Goal: Information Seeking & Learning: Learn about a topic

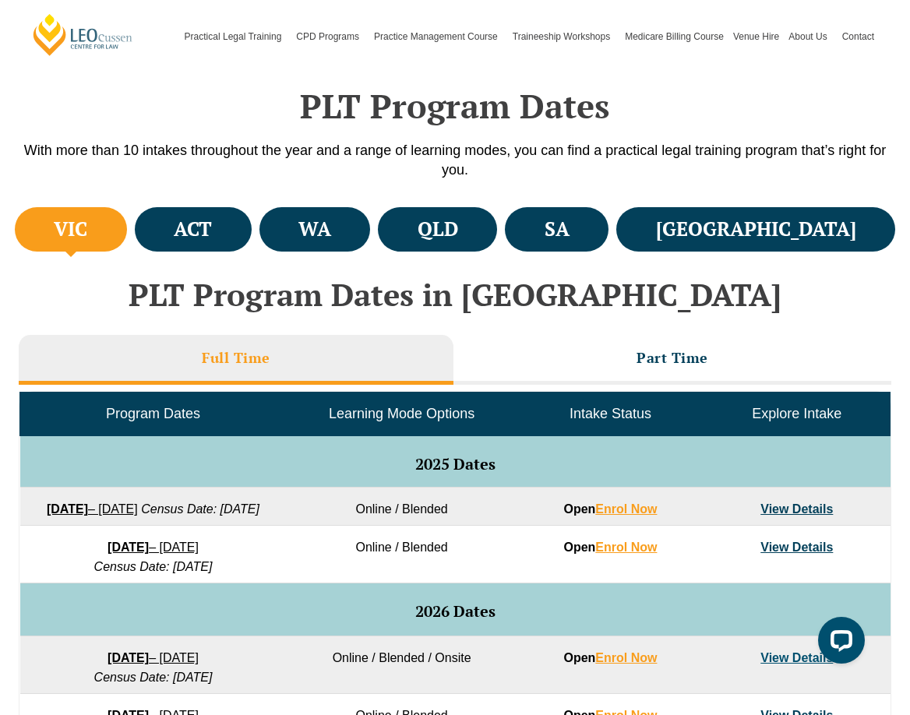
scroll to position [471, 0]
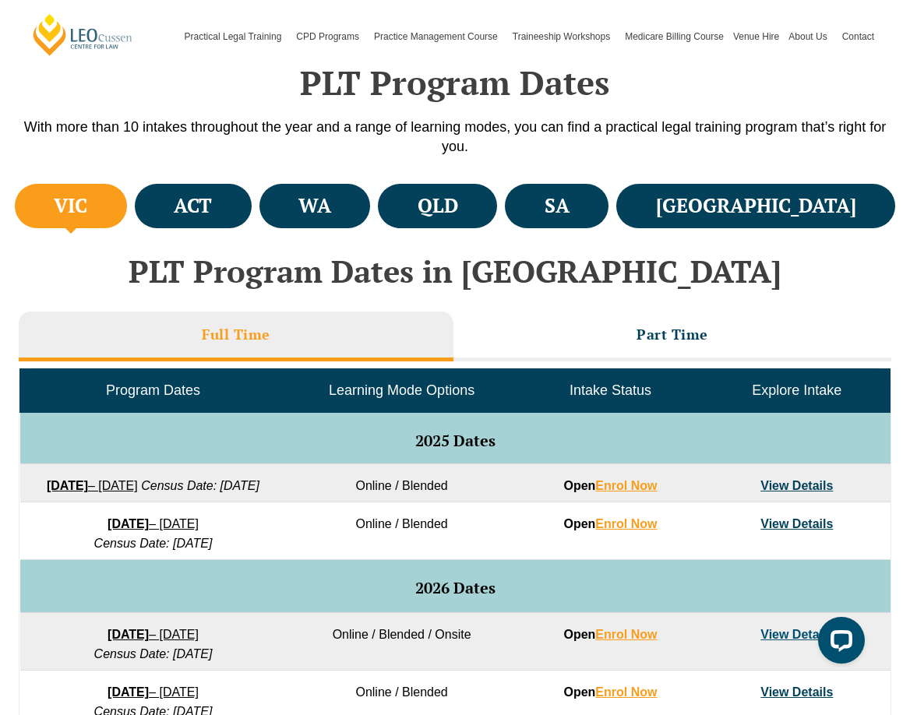
click at [514, 177] on div "PLT Program Dates With more than 10 intakes throughout the year and a range of …" at bounding box center [455, 86] width 878 height 187
click at [458, 202] on h4 "QLD" at bounding box center [437, 206] width 40 height 26
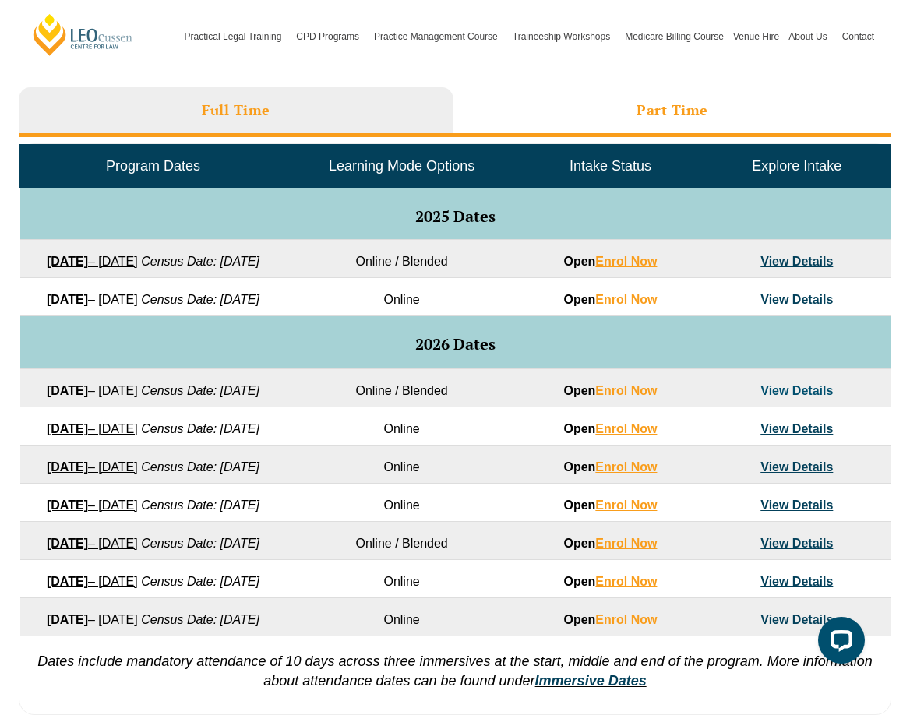
scroll to position [712, 0]
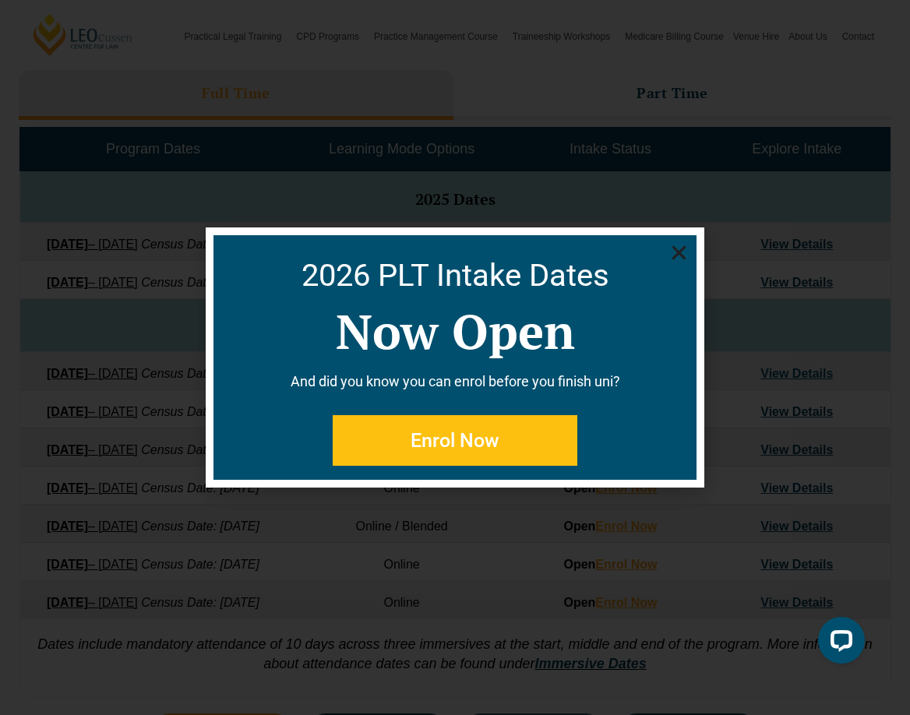
click at [673, 259] on use "Close" at bounding box center [679, 253] width 14 height 14
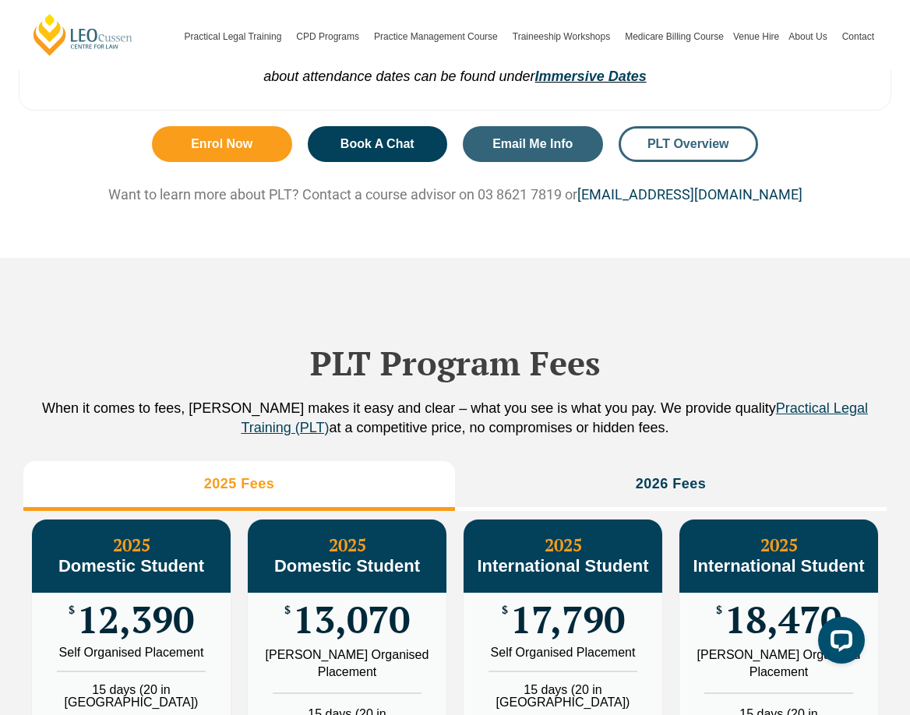
scroll to position [1299, 0]
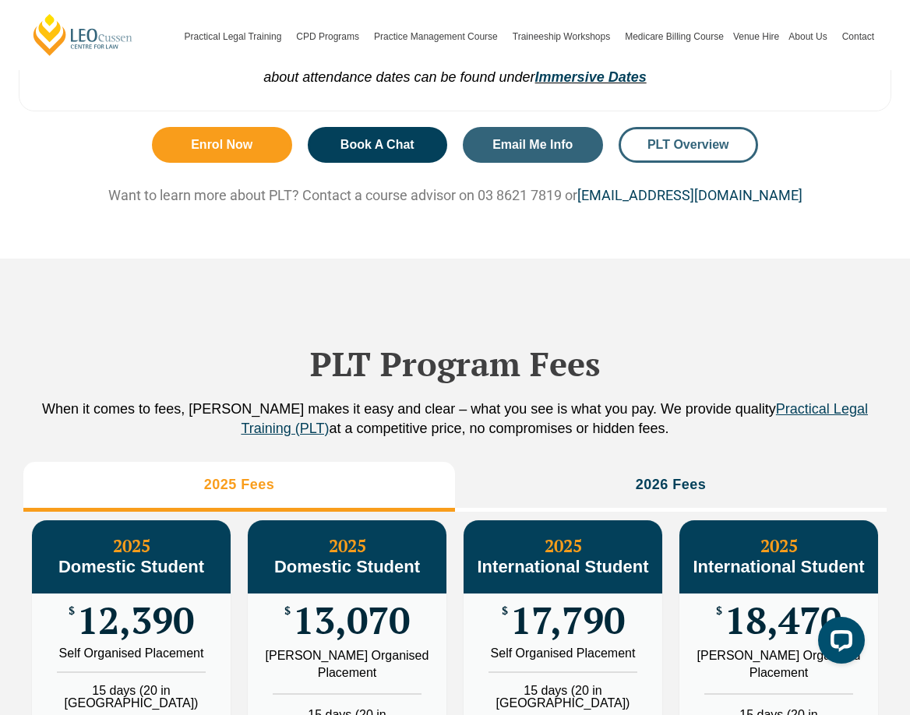
click at [695, 163] on link "PLT Overview" at bounding box center [688, 145] width 140 height 36
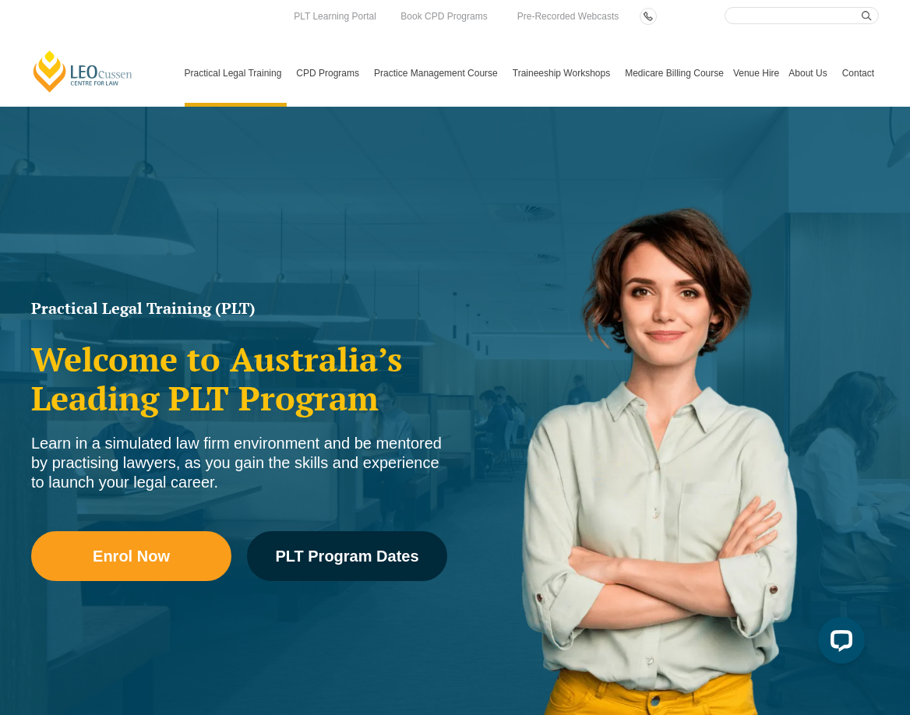
scroll to position [118, 0]
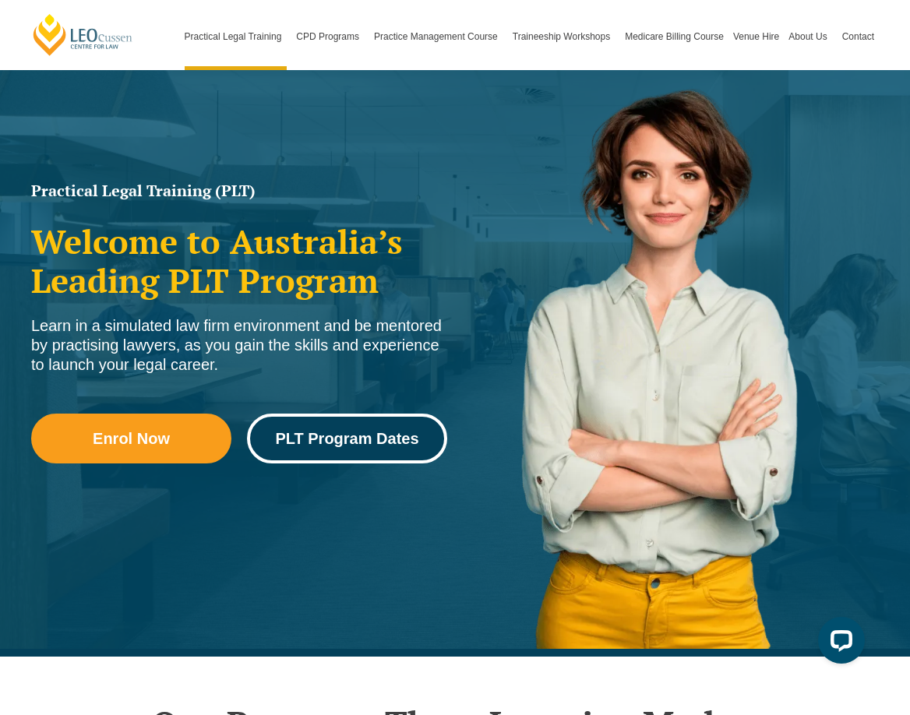
click at [337, 427] on link "PLT Program Dates" at bounding box center [347, 438] width 200 height 50
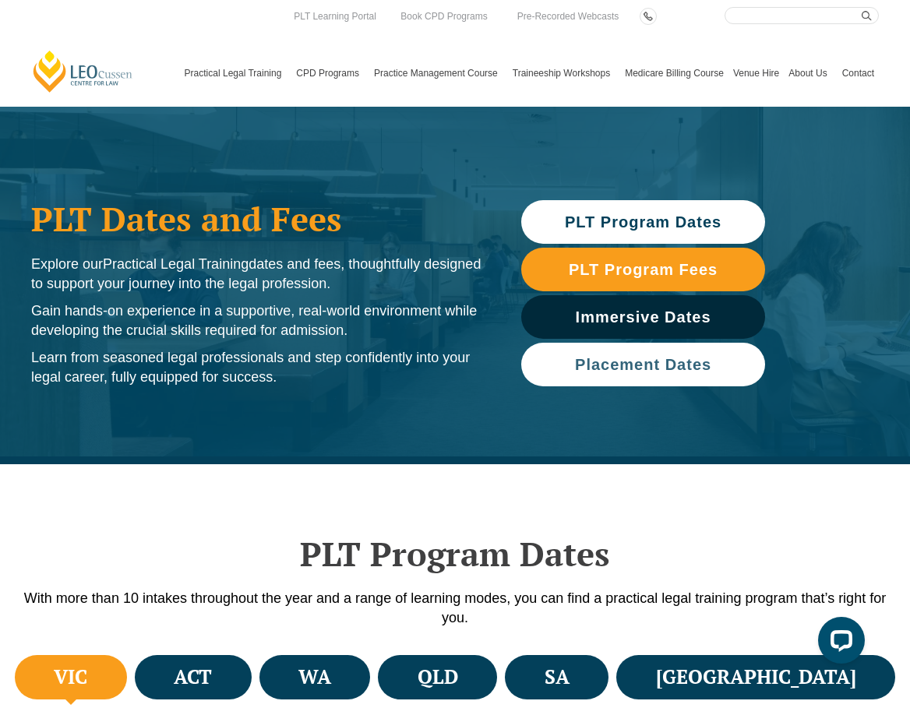
click at [623, 372] on span "Placement Dates" at bounding box center [643, 365] width 136 height 16
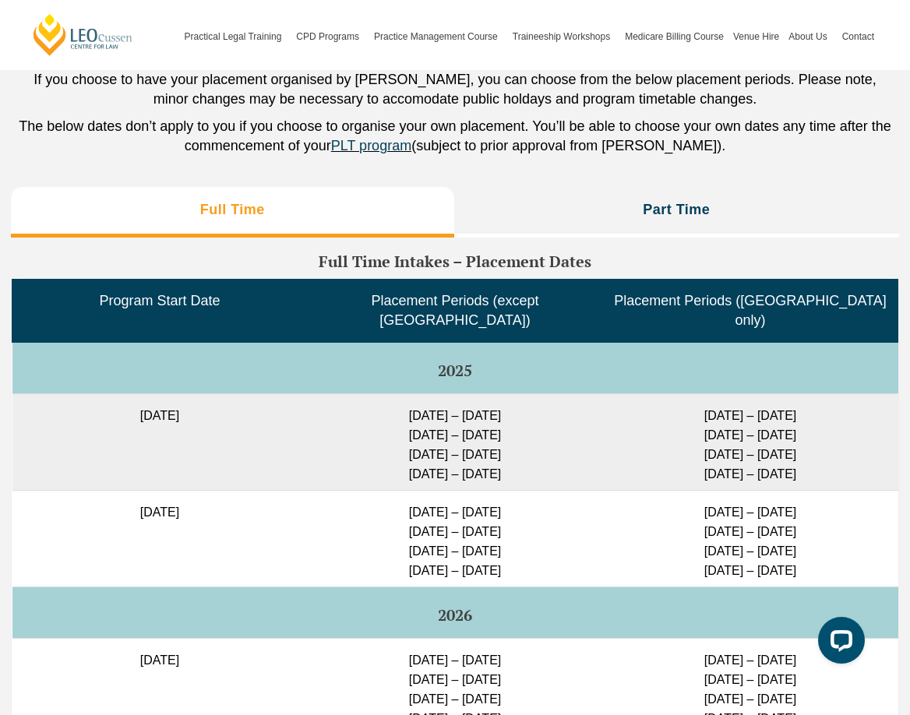
scroll to position [3761, 0]
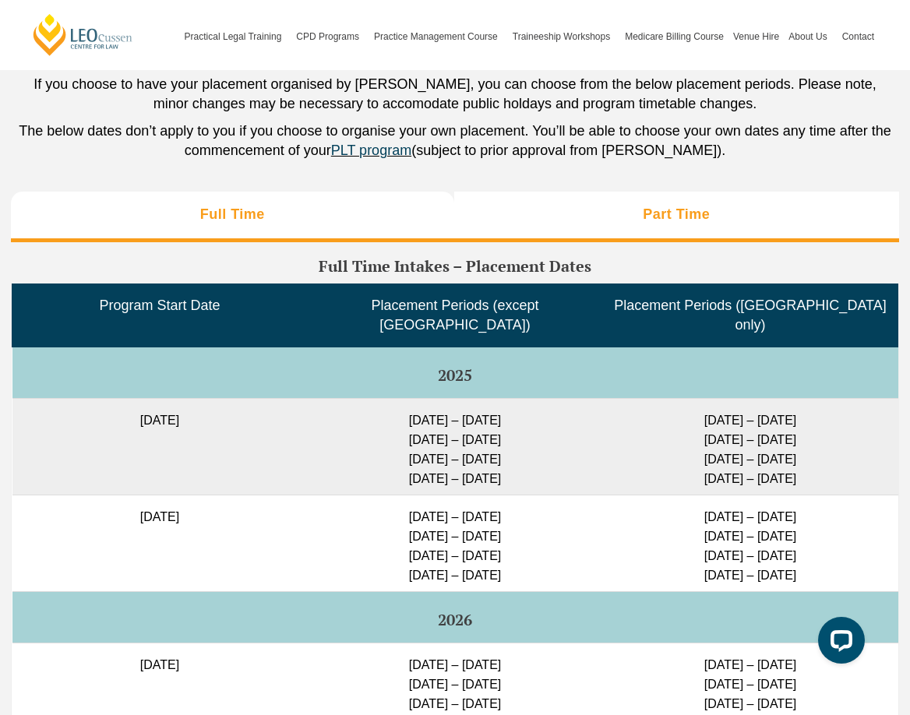
click at [622, 230] on li "Part Time" at bounding box center [676, 217] width 445 height 50
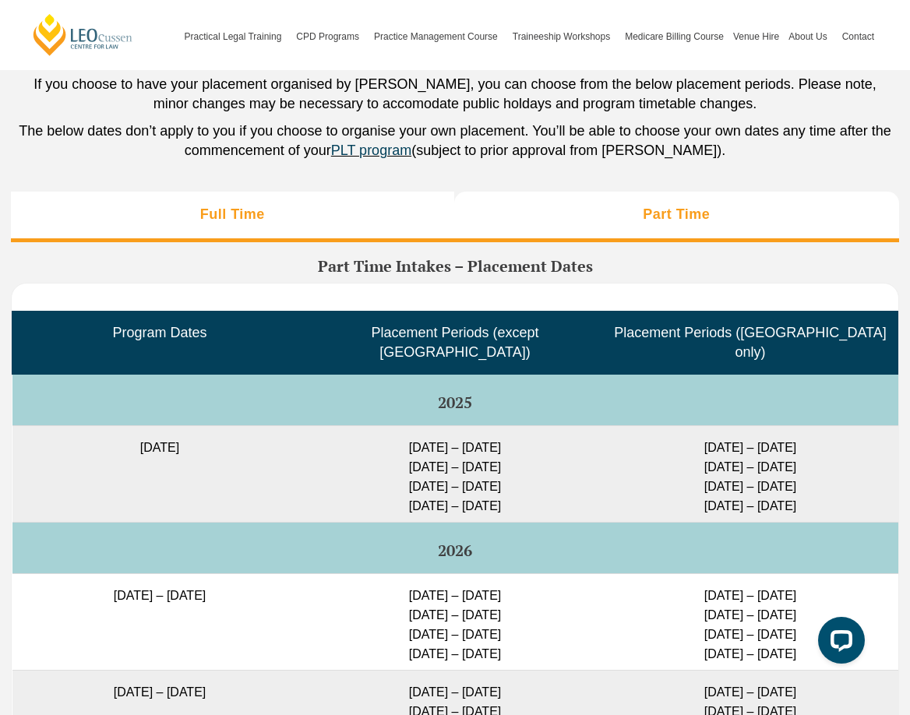
click at [369, 241] on li "Full Time" at bounding box center [232, 217] width 443 height 50
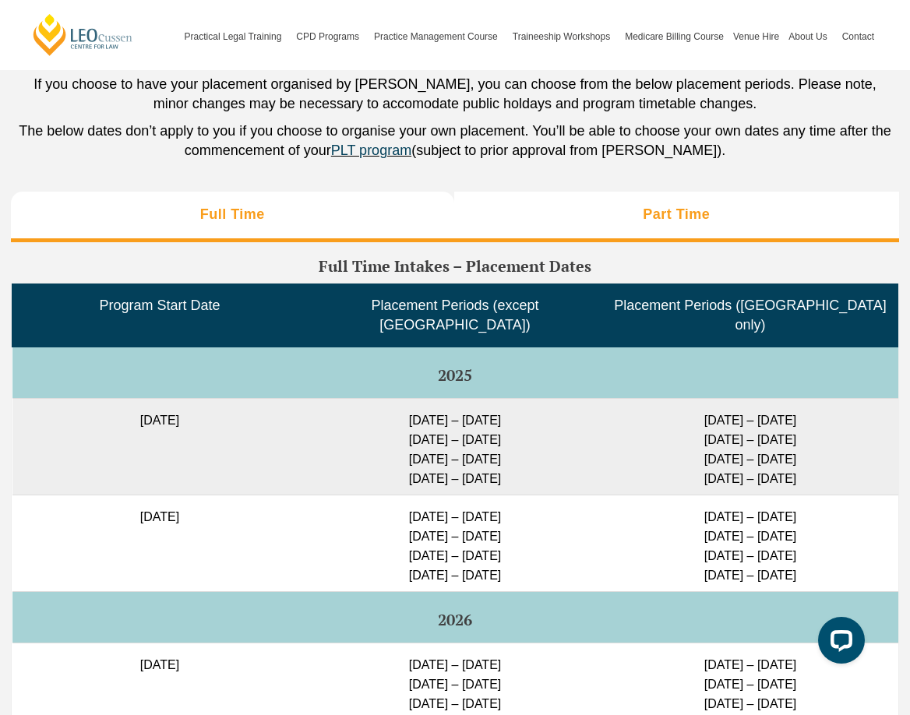
click at [497, 241] on li "Part Time" at bounding box center [676, 217] width 445 height 50
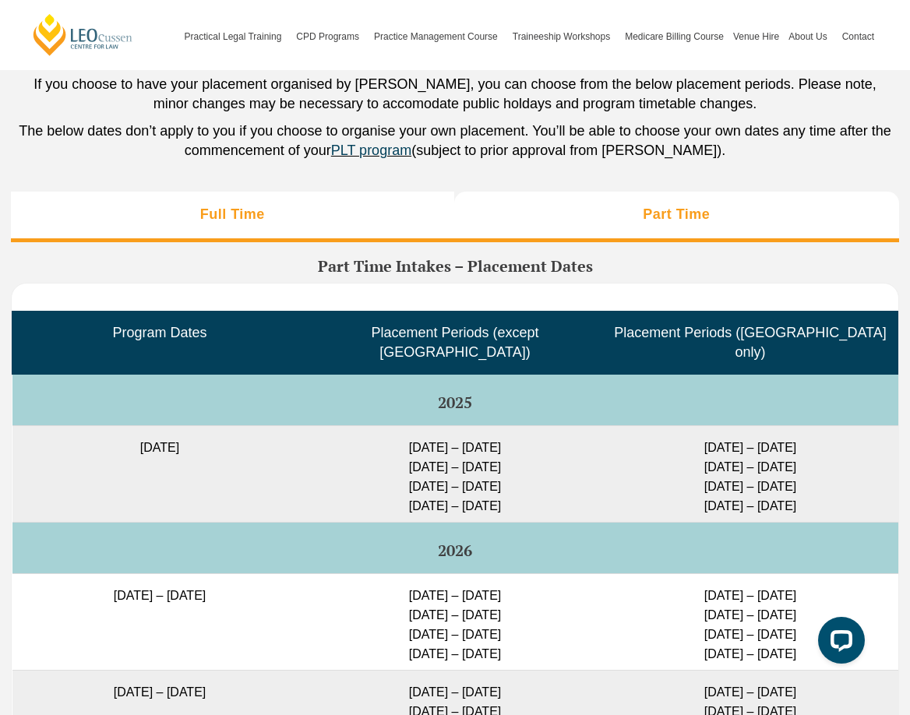
click at [368, 241] on li "Full Time" at bounding box center [232, 217] width 443 height 50
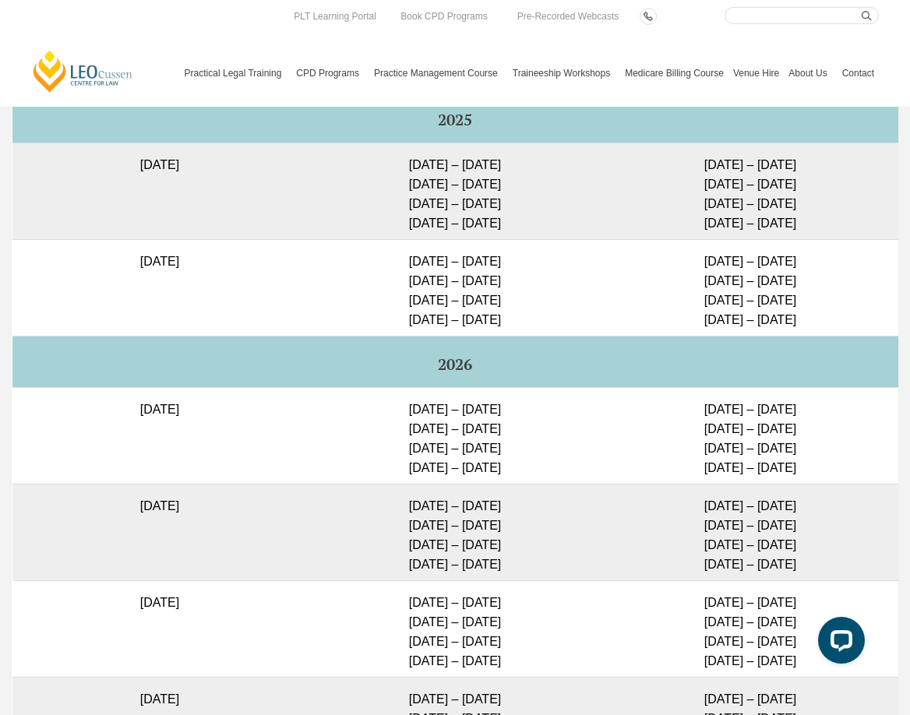
scroll to position [4009, 0]
